Goal: Navigation & Orientation: Find specific page/section

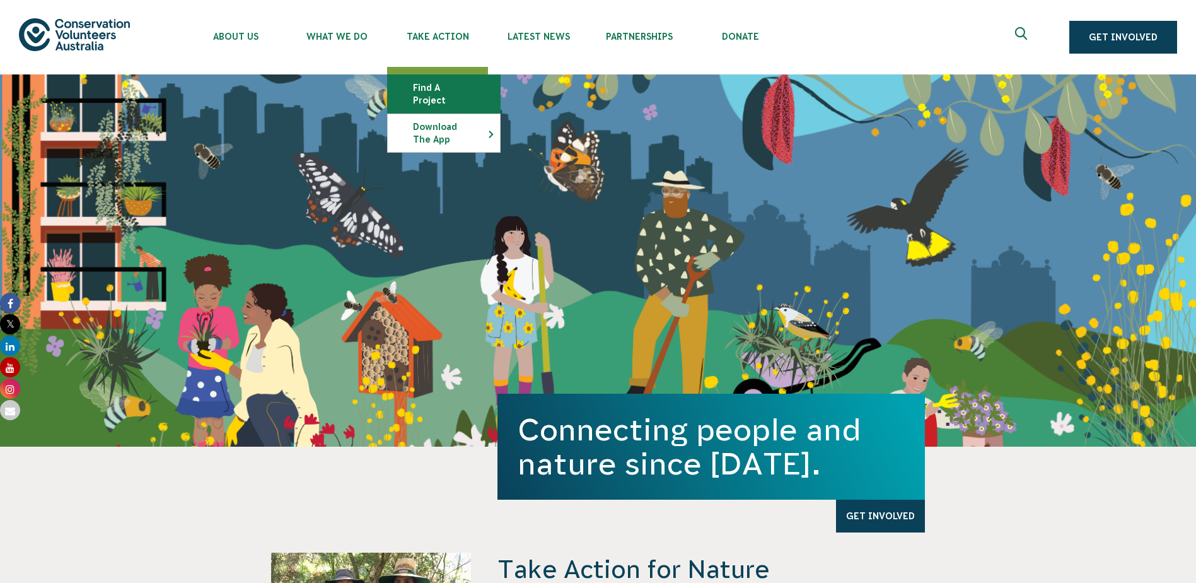
click at [441, 84] on link "Find a project" at bounding box center [444, 94] width 112 height 38
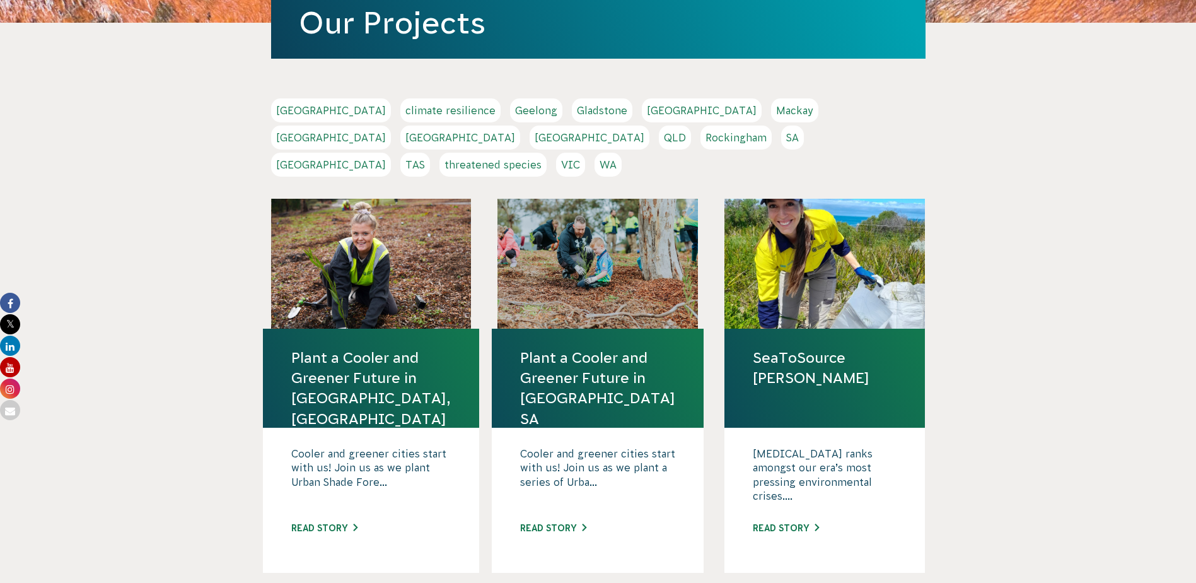
scroll to position [126, 0]
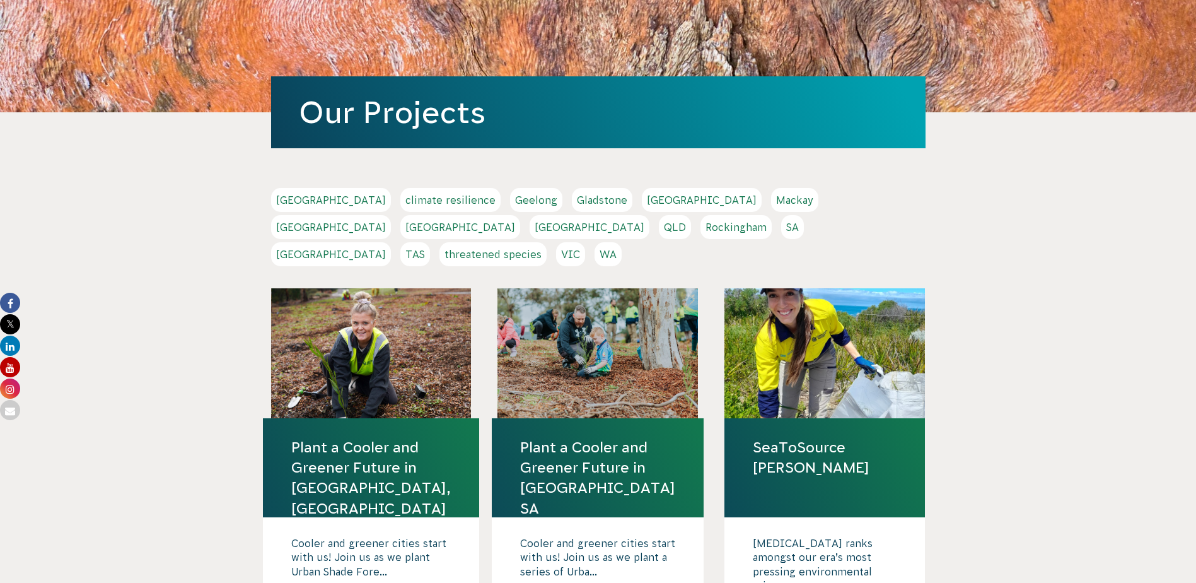
click at [526, 242] on link "threatened species" at bounding box center [492, 254] width 107 height 24
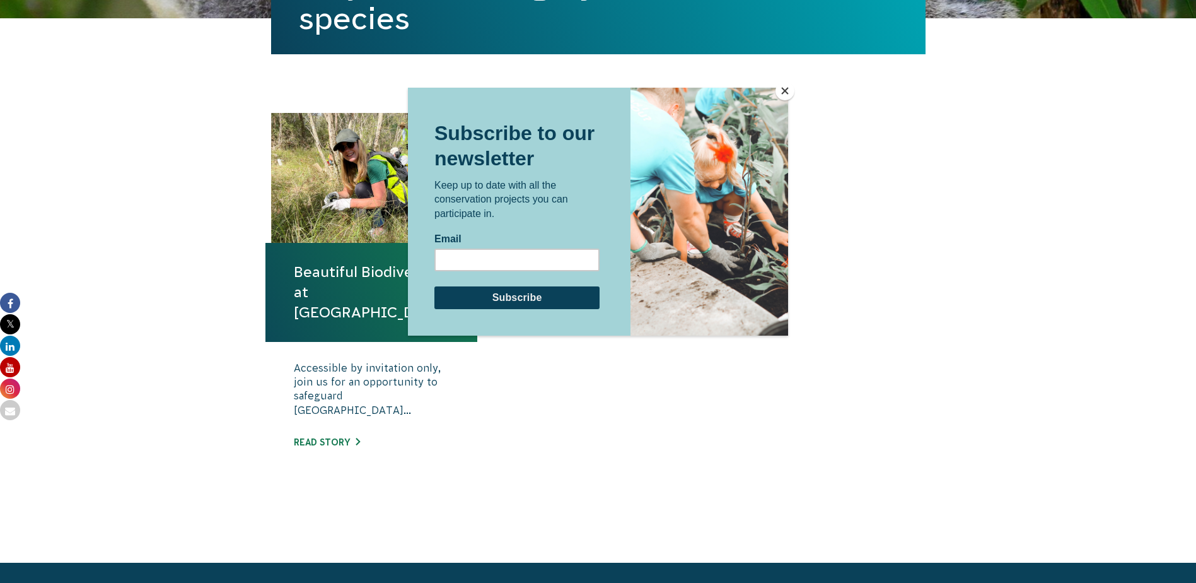
scroll to position [378, 0]
